Goal: Task Accomplishment & Management: Complete application form

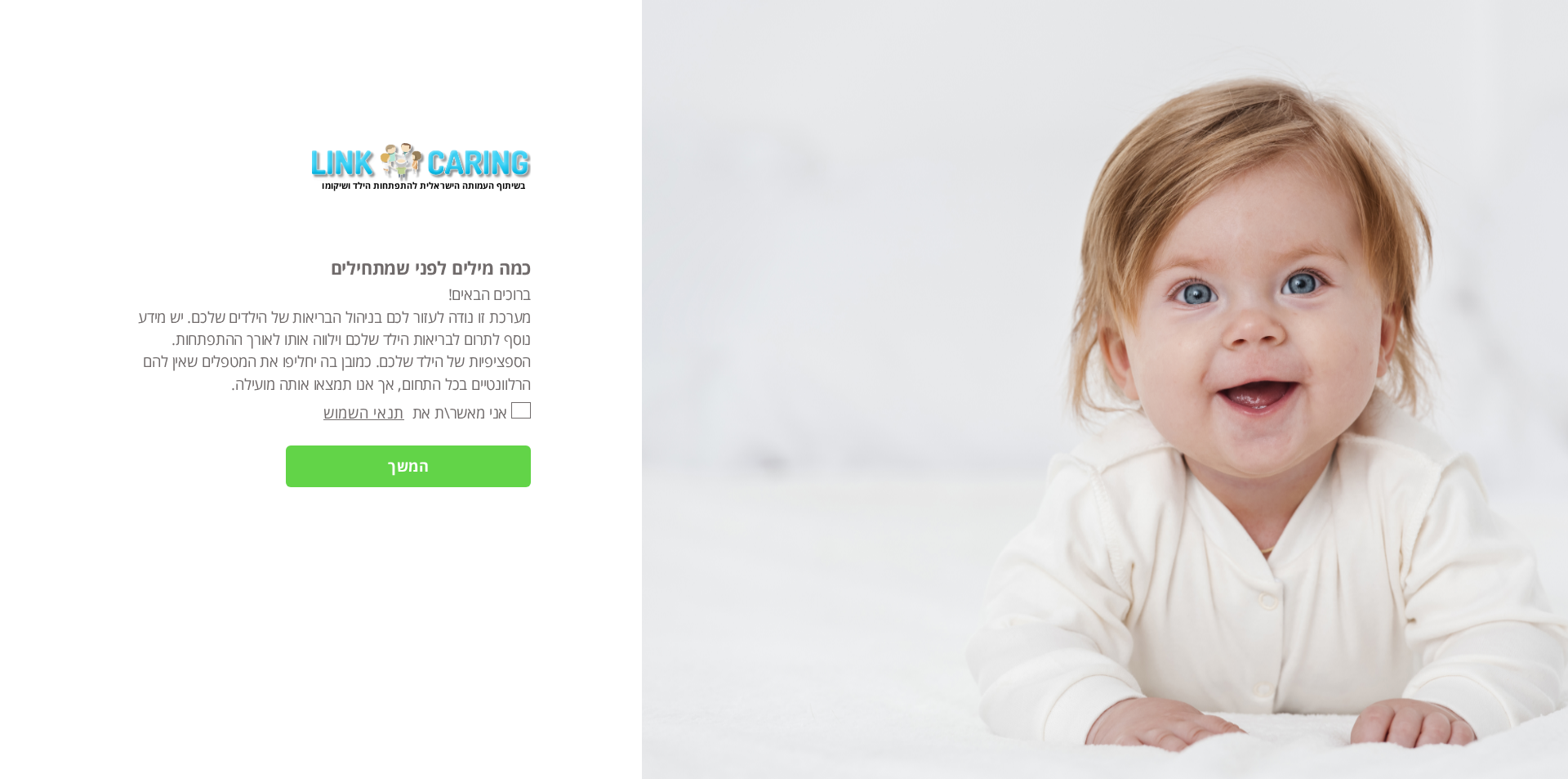
click at [516, 414] on input "אני מאשר\ת את" at bounding box center [521, 410] width 20 height 16
checkbox input "true"
click at [513, 468] on input "המשך" at bounding box center [408, 466] width 245 height 42
type input "כן"
type input "עוד לא"
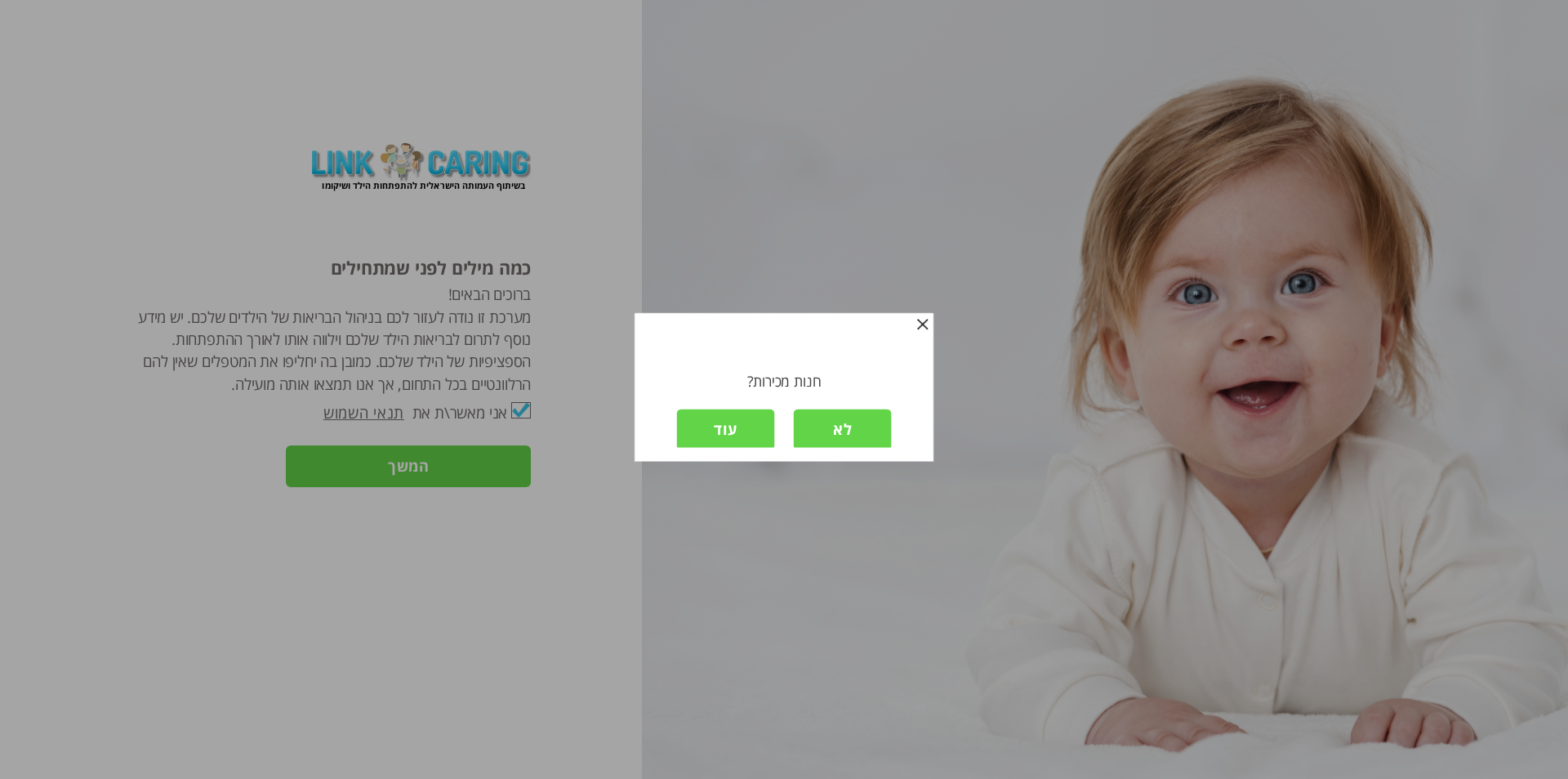
scroll to position [3, 0]
click at [832, 423] on input "לא" at bounding box center [843, 427] width 98 height 42
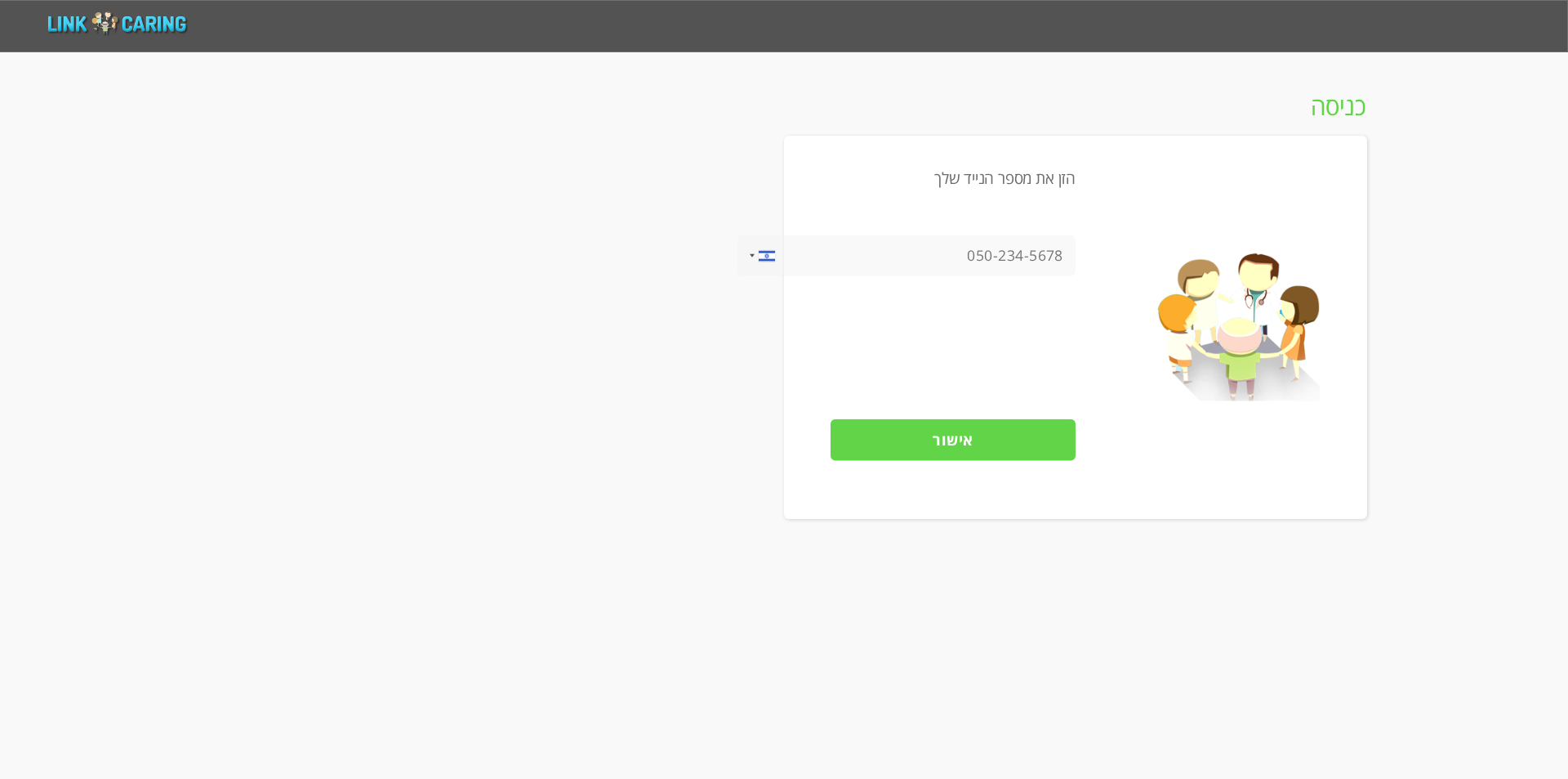
click at [1022, 261] on input "tel" at bounding box center [906, 256] width 338 height 41
type input "0533154698"
click at [1031, 433] on input "אישור" at bounding box center [953, 440] width 245 height 42
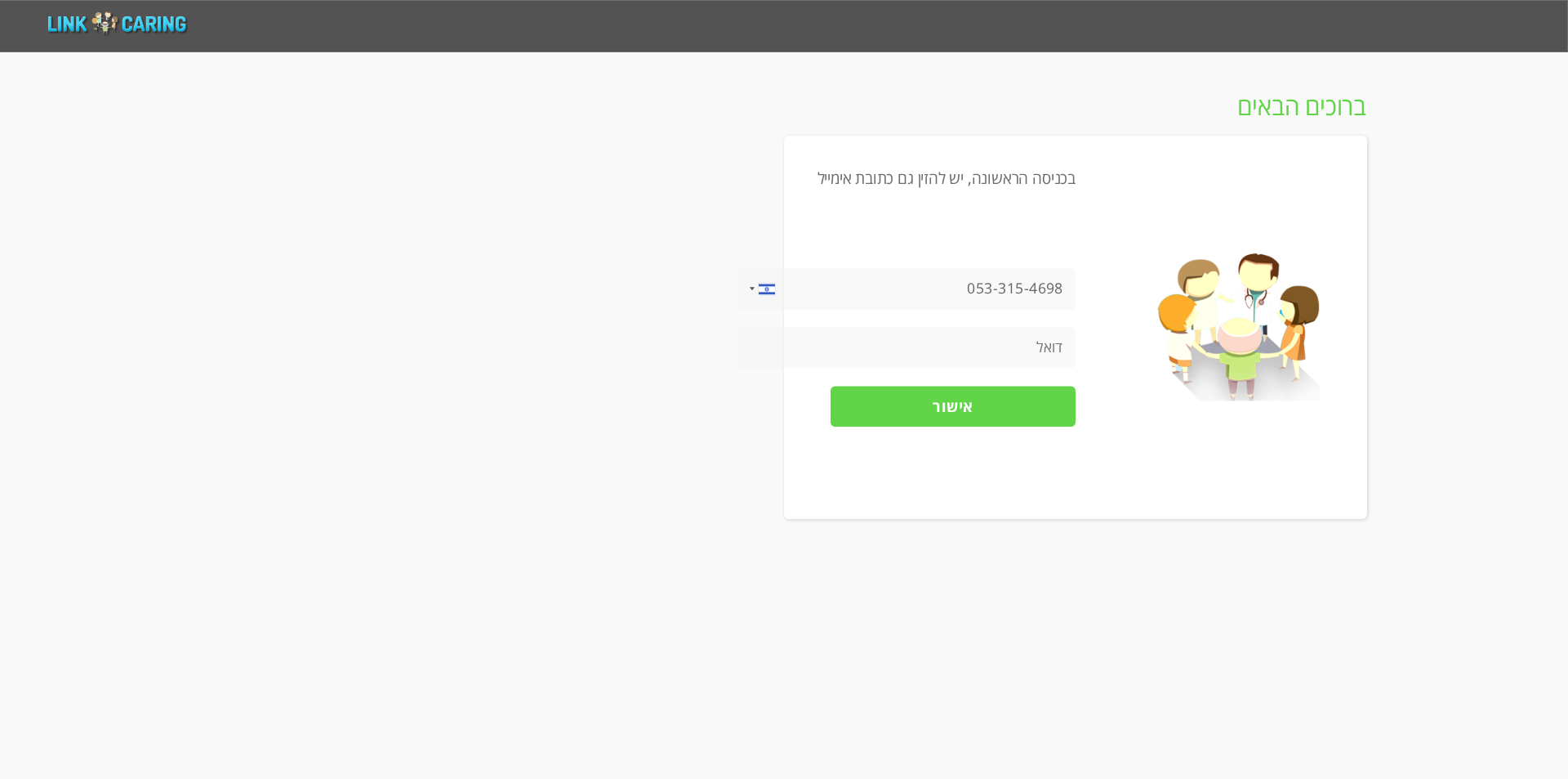
click at [996, 346] on input "tel" at bounding box center [906, 347] width 338 height 41
type input "[EMAIL_ADDRESS][DOMAIN_NAME]"
click at [970, 396] on input "אישור" at bounding box center [953, 406] width 245 height 42
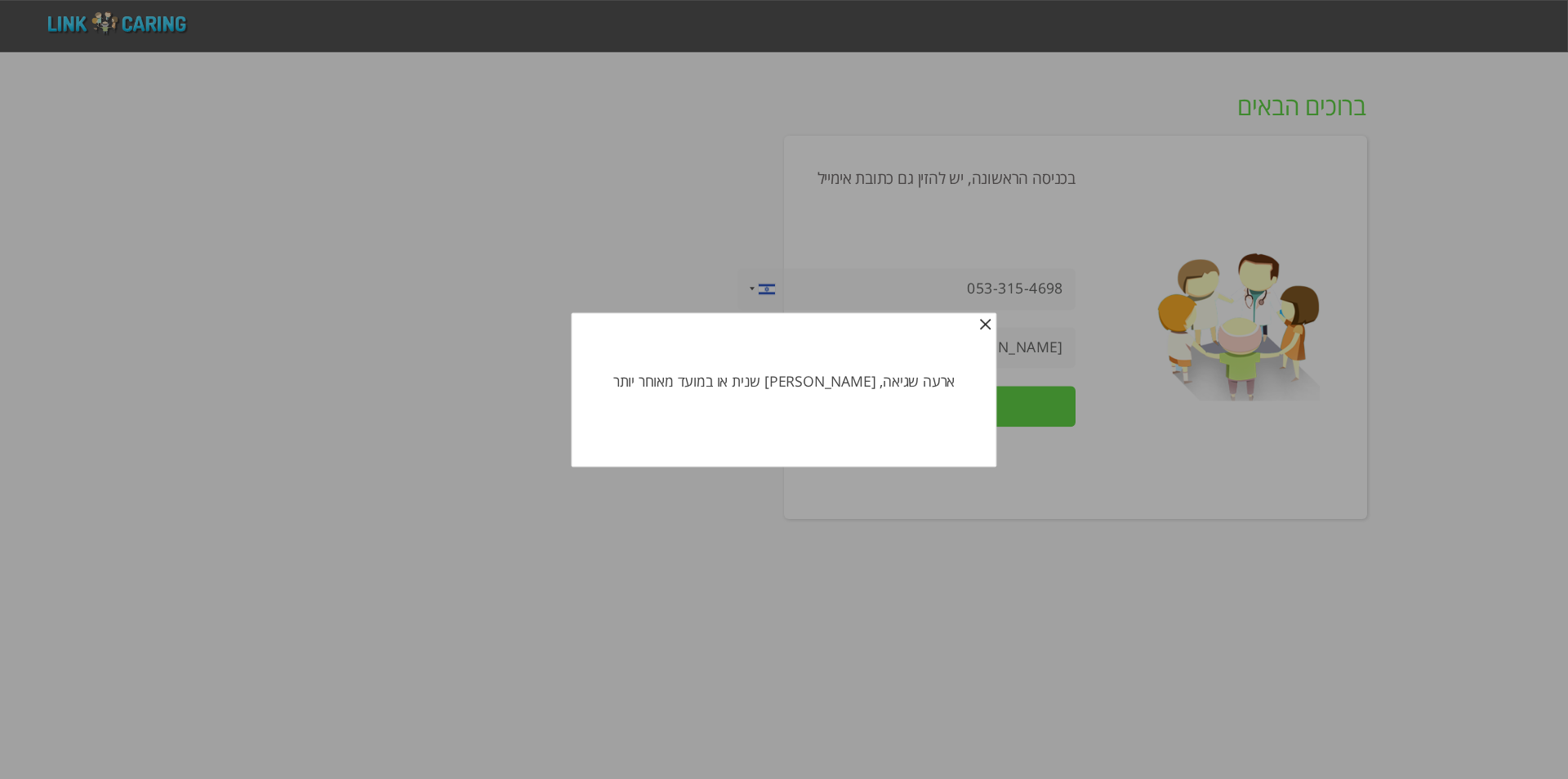
click at [958, 327] on font "לִסְגוֹר" at bounding box center [976, 326] width 36 height 16
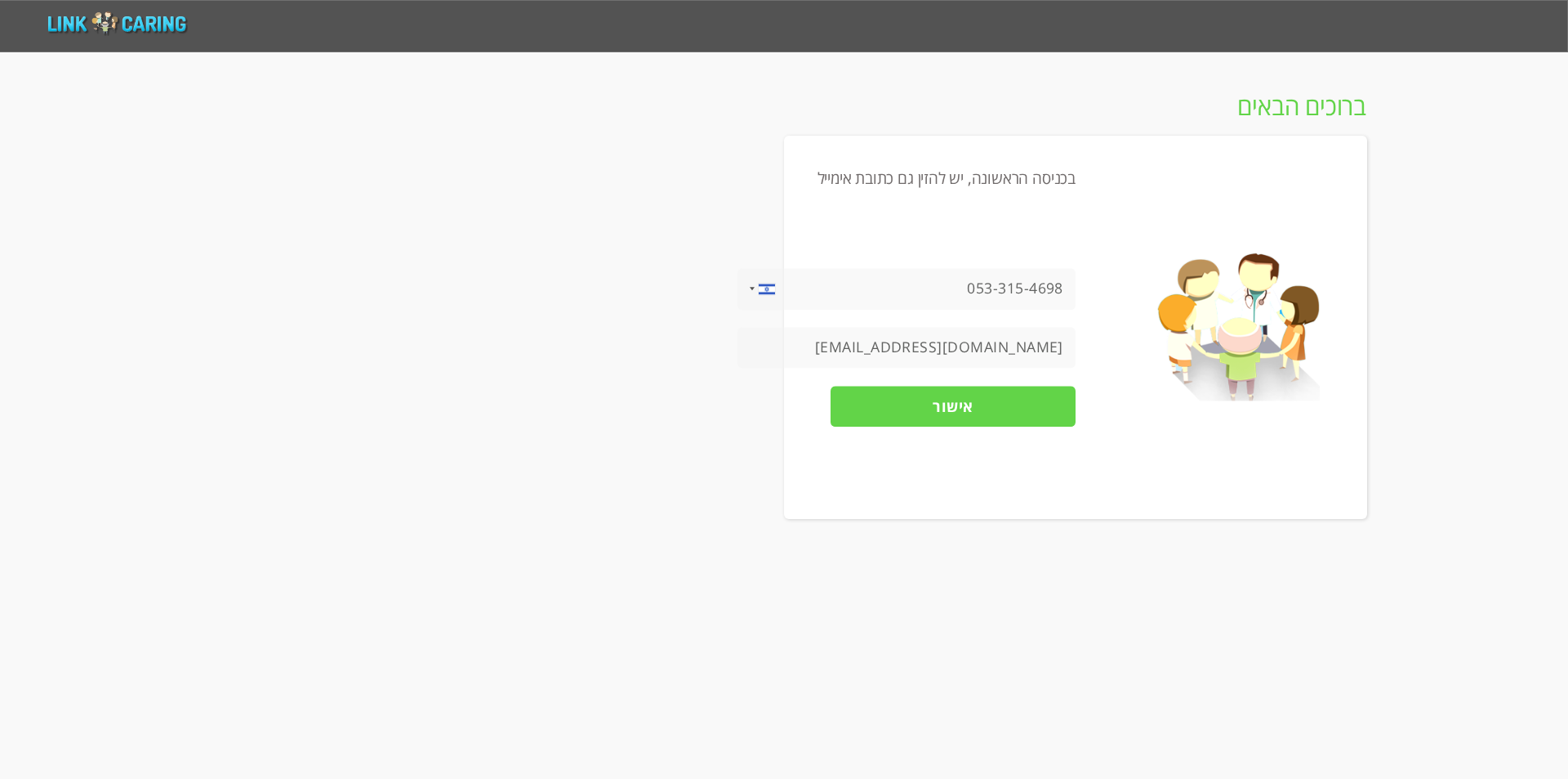
click at [981, 396] on input "אישור" at bounding box center [953, 406] width 245 height 42
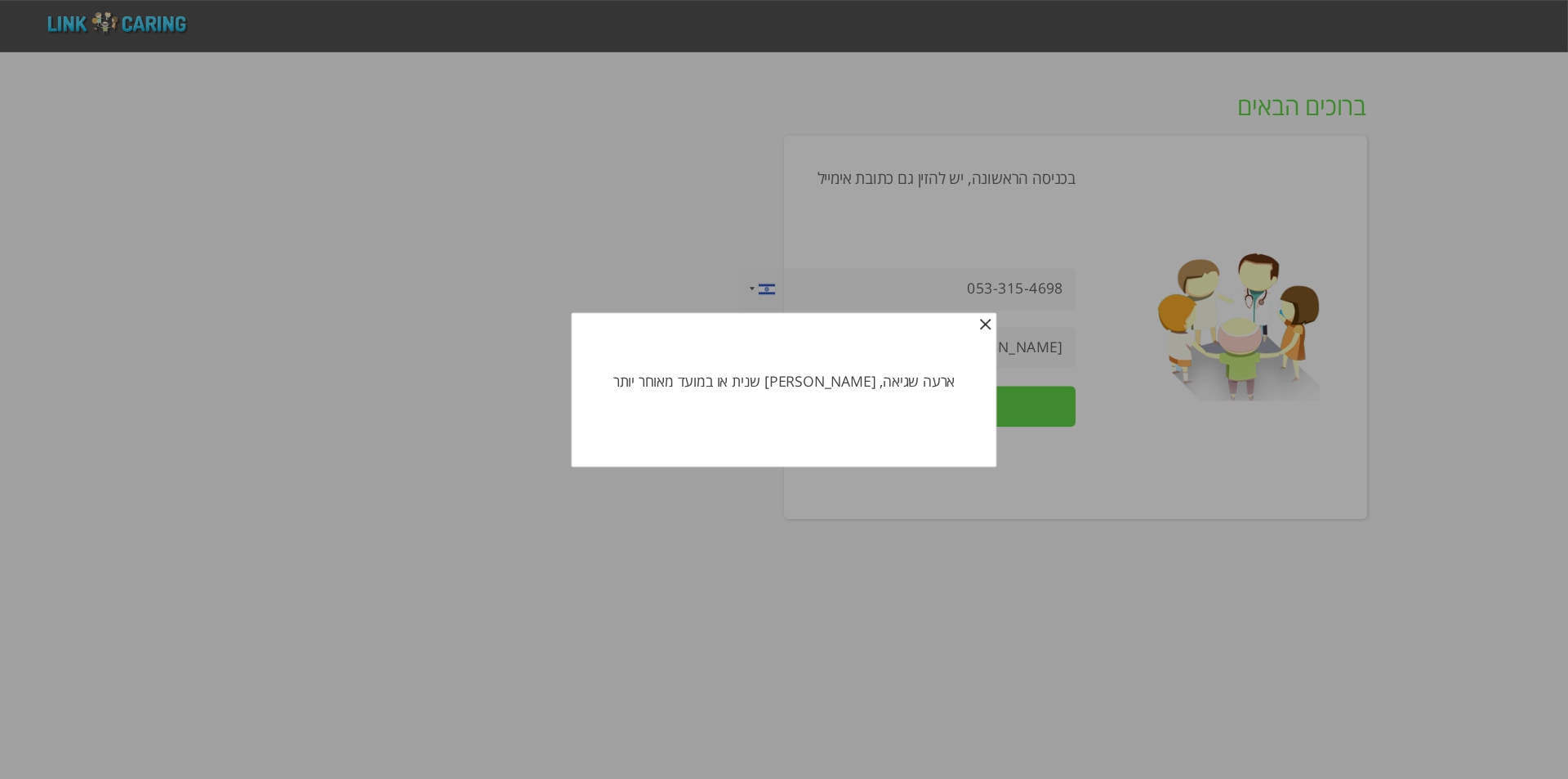
click at [958, 336] on font "לִסְגוֹר" at bounding box center [976, 326] width 36 height 16
